Goal: Use online tool/utility

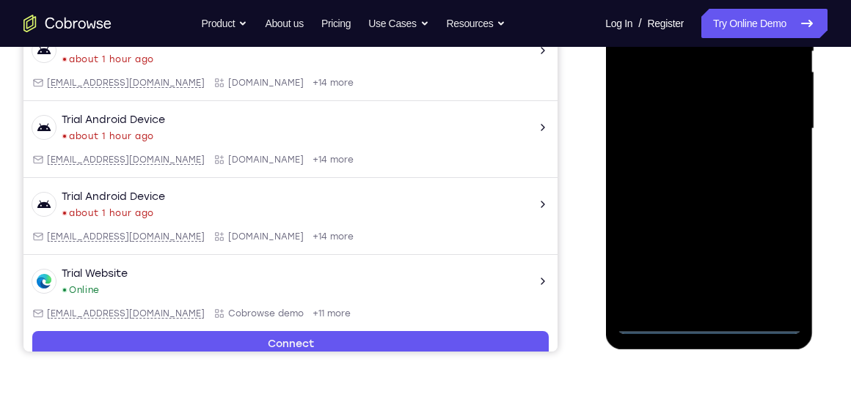
scroll to position [331, 0]
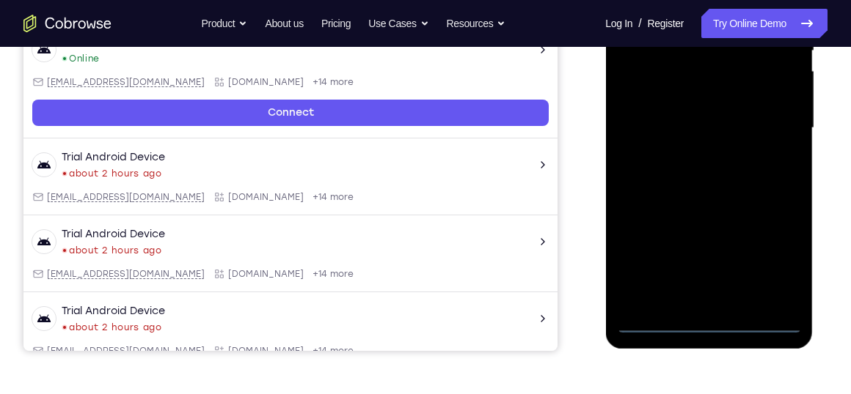
click at [708, 326] on div at bounding box center [708, 128] width 185 height 411
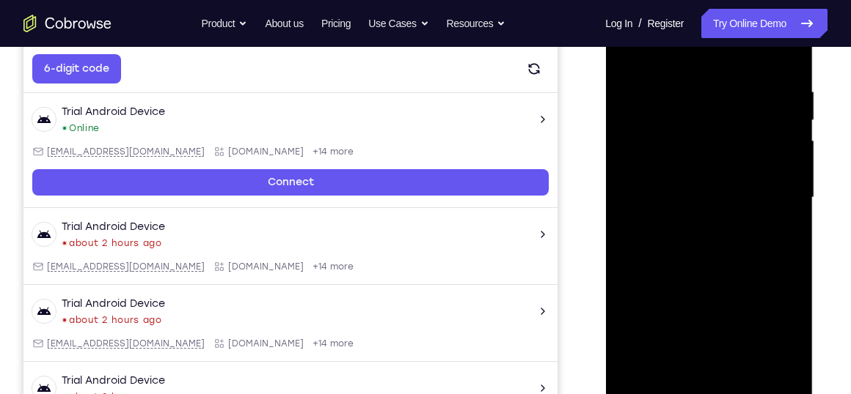
click at [778, 328] on div at bounding box center [708, 198] width 185 height 411
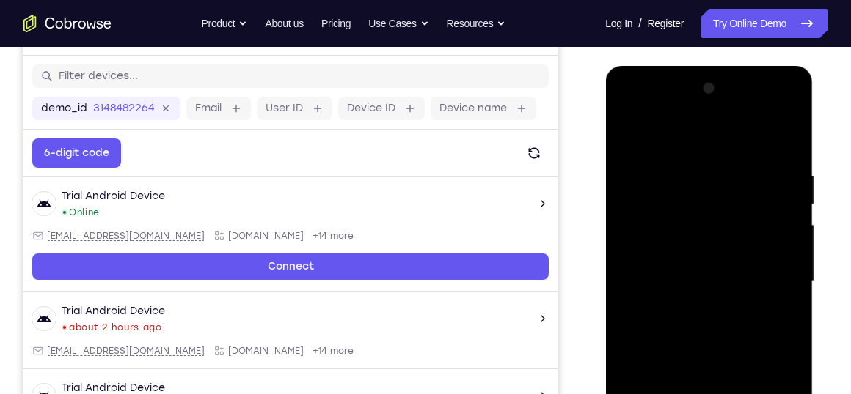
scroll to position [168, 0]
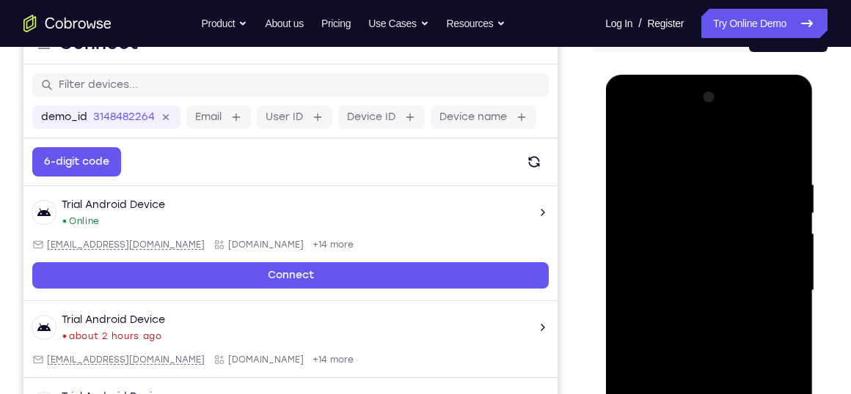
click at [661, 150] on div at bounding box center [708, 291] width 185 height 411
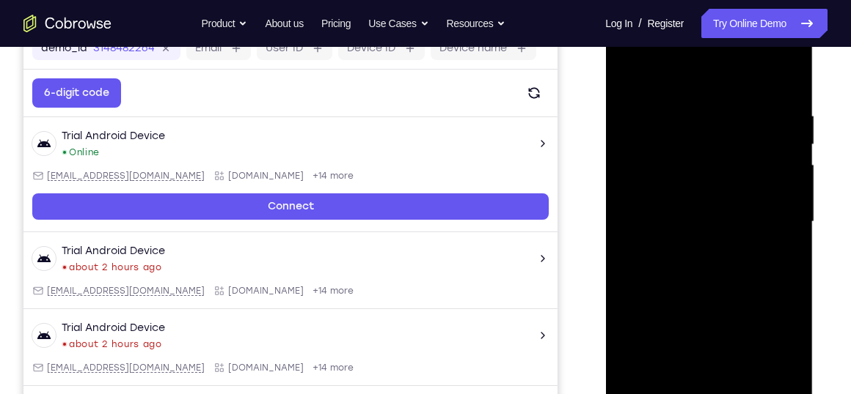
click at [767, 217] on div at bounding box center [708, 222] width 185 height 411
click at [691, 249] on div at bounding box center [708, 222] width 185 height 411
click at [683, 206] on div at bounding box center [708, 222] width 185 height 411
click at [680, 242] on div at bounding box center [708, 222] width 185 height 411
click at [700, 148] on div at bounding box center [708, 222] width 185 height 411
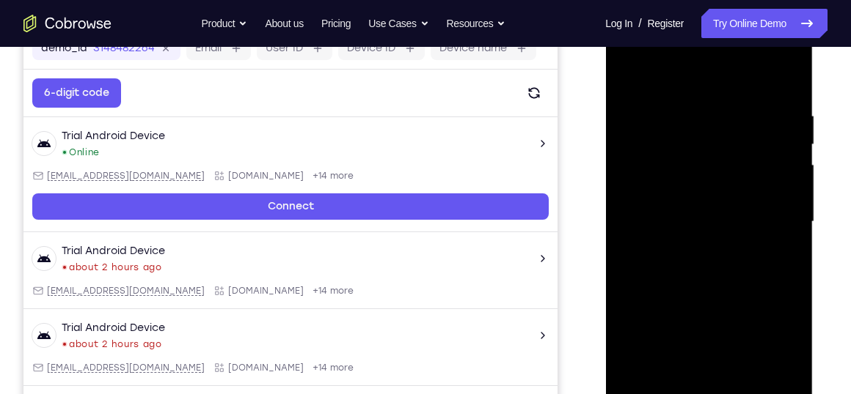
click at [672, 189] on div at bounding box center [708, 222] width 185 height 411
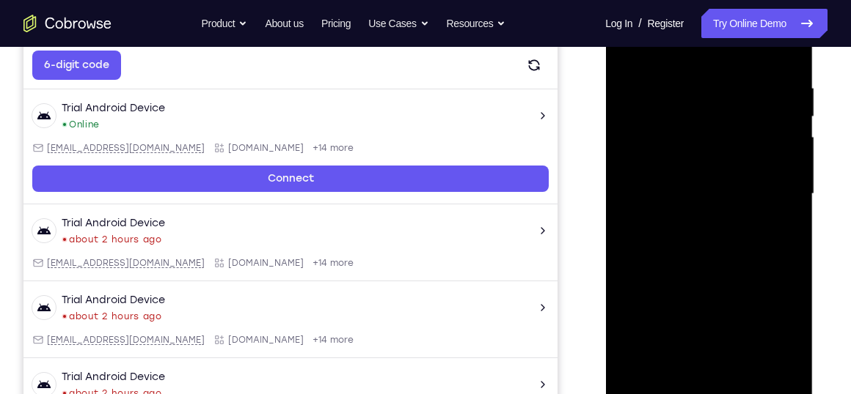
click at [681, 216] on div at bounding box center [708, 194] width 185 height 411
click at [666, 199] on div at bounding box center [708, 194] width 185 height 411
click at [639, 334] on div at bounding box center [708, 194] width 185 height 411
click at [736, 311] on div at bounding box center [708, 194] width 185 height 411
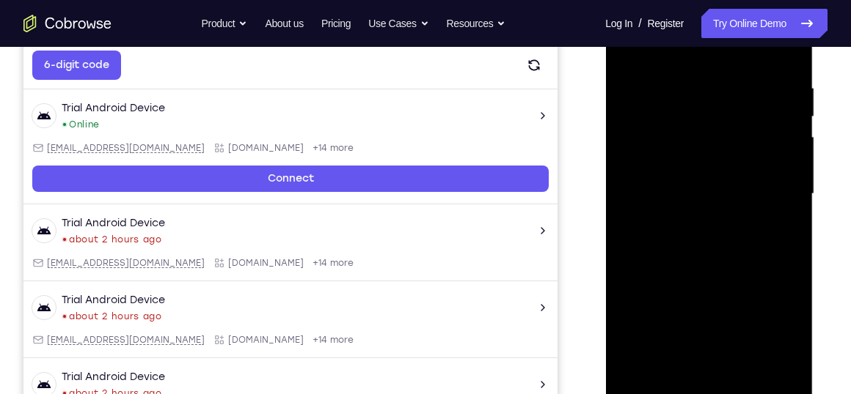
click at [686, 278] on div at bounding box center [708, 194] width 185 height 411
click at [680, 362] on div at bounding box center [708, 194] width 185 height 411
click at [688, 309] on div at bounding box center [708, 194] width 185 height 411
click at [724, 334] on div at bounding box center [708, 194] width 185 height 411
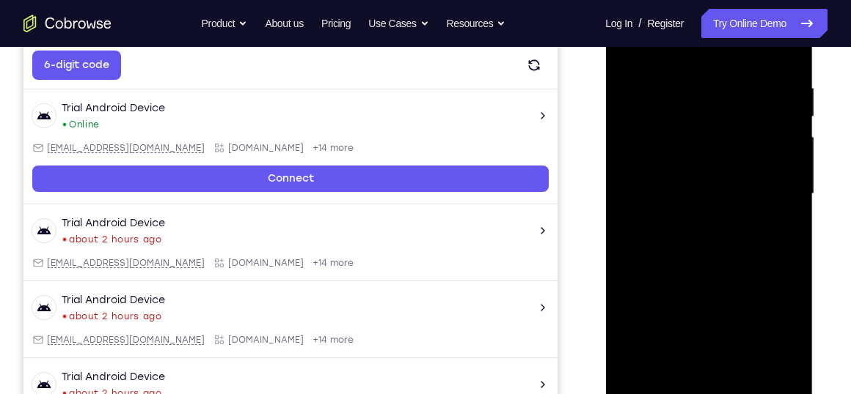
click at [672, 238] on div at bounding box center [708, 194] width 185 height 411
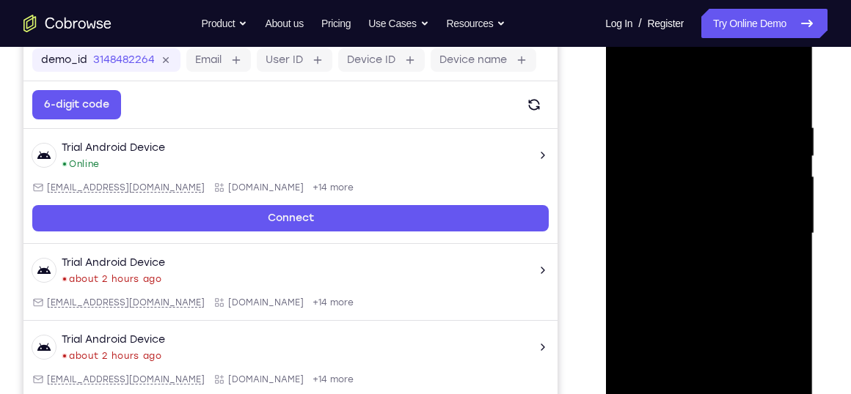
scroll to position [238, 0]
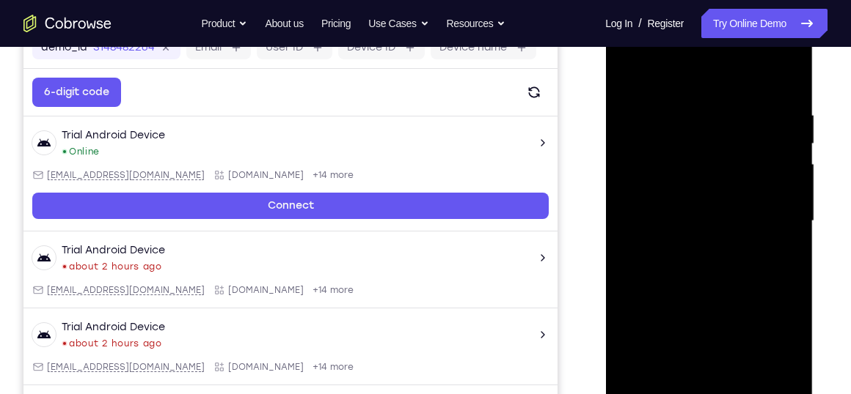
click at [782, 90] on div at bounding box center [708, 221] width 185 height 411
click at [788, 70] on div at bounding box center [708, 221] width 185 height 411
click at [790, 74] on div at bounding box center [708, 221] width 185 height 411
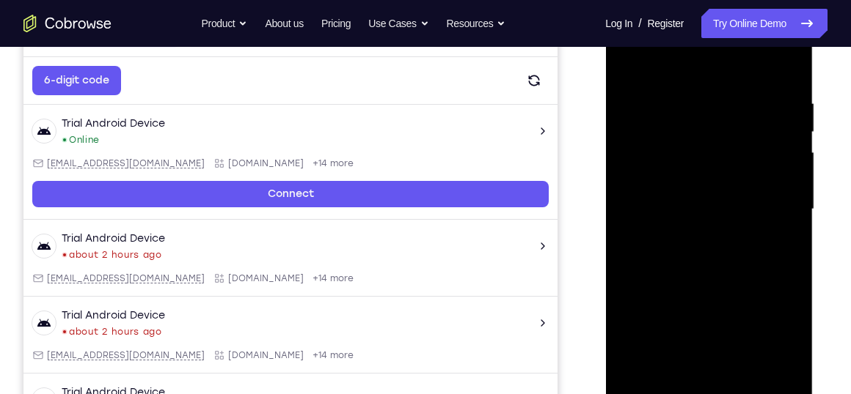
scroll to position [253, 0]
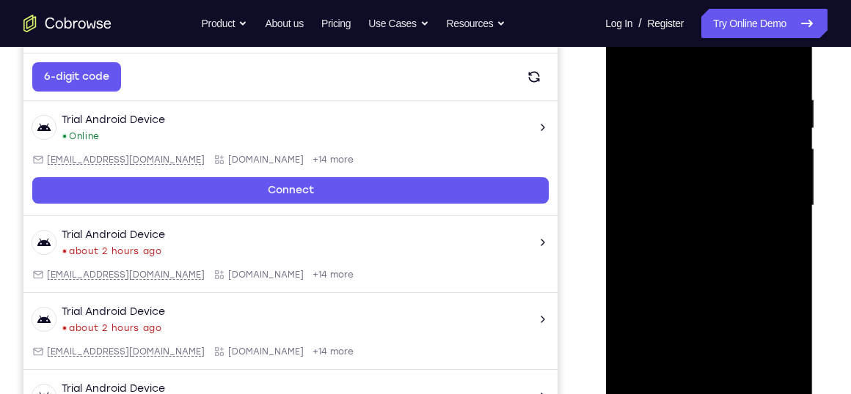
click at [775, 377] on div at bounding box center [708, 206] width 185 height 411
drag, startPoint x: 670, startPoint y: 269, endPoint x: 697, endPoint y: 122, distance: 149.0
click at [697, 122] on div at bounding box center [708, 206] width 185 height 411
click at [645, 324] on div at bounding box center [708, 206] width 185 height 411
click at [625, 57] on div at bounding box center [708, 206] width 185 height 411
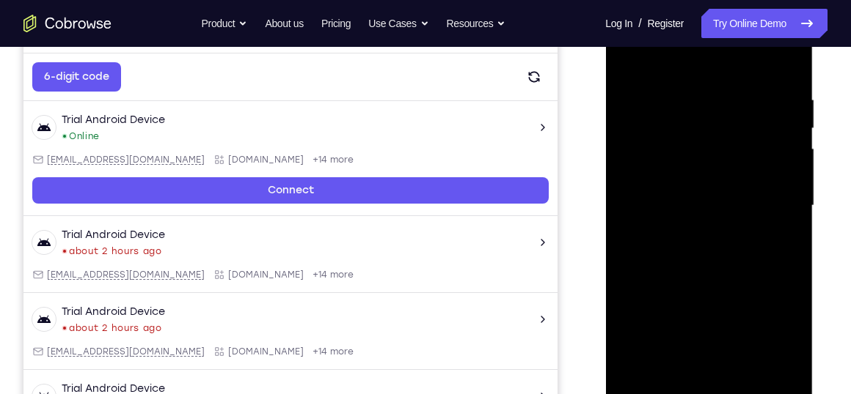
click at [634, 255] on div at bounding box center [708, 206] width 185 height 411
click at [790, 131] on div at bounding box center [708, 206] width 185 height 411
drag, startPoint x: 697, startPoint y: 295, endPoint x: 688, endPoint y: 332, distance: 37.7
click at [688, 332] on div at bounding box center [708, 206] width 185 height 411
click at [791, 166] on div at bounding box center [708, 206] width 185 height 411
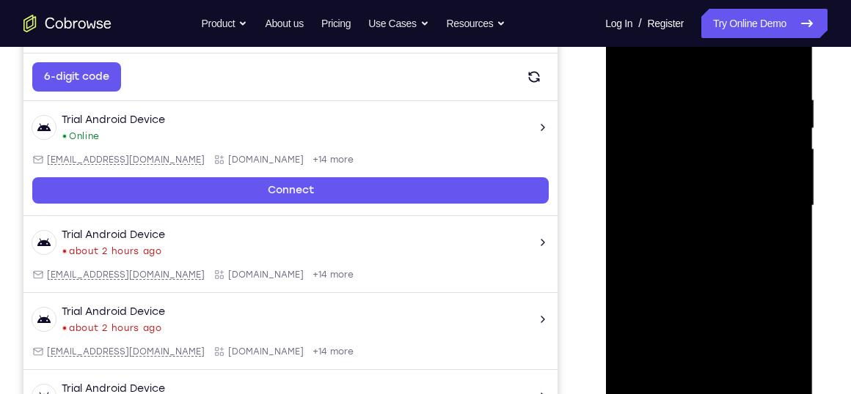
click at [791, 162] on div at bounding box center [708, 206] width 185 height 411
click at [788, 164] on div at bounding box center [708, 206] width 185 height 411
click at [787, 164] on div at bounding box center [708, 206] width 185 height 411
click at [672, 377] on div at bounding box center [708, 206] width 185 height 411
click at [637, 376] on div at bounding box center [708, 206] width 185 height 411
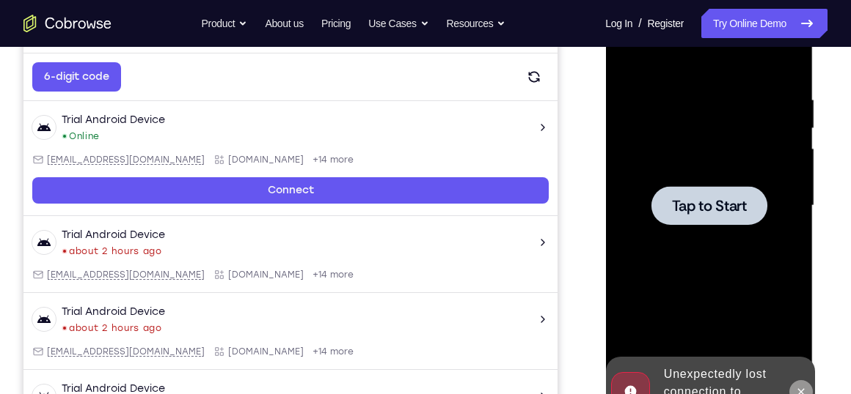
click at [801, 384] on button at bounding box center [799, 392] width 23 height 23
